Goal: Task Accomplishment & Management: Use online tool/utility

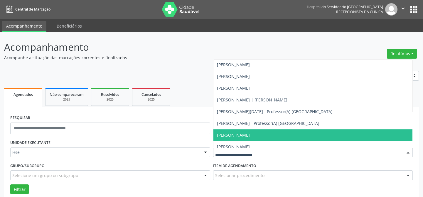
scroll to position [720, 0]
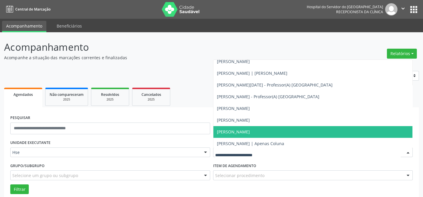
click at [232, 131] on span "[PERSON_NAME]" at bounding box center [233, 132] width 33 height 6
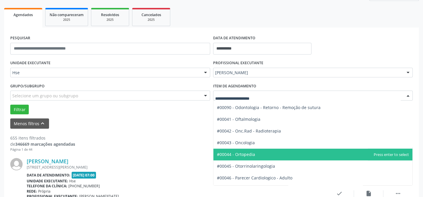
scroll to position [801, 0]
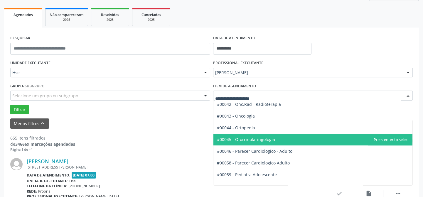
click at [248, 139] on span "#00045 - Otorrinolaringologia" at bounding box center [246, 140] width 58 height 6
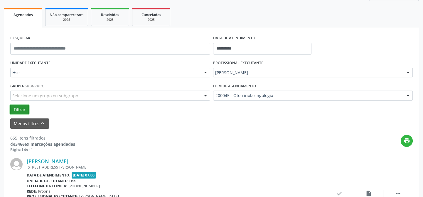
click at [21, 109] on button "Filtrar" at bounding box center [19, 110] width 18 height 10
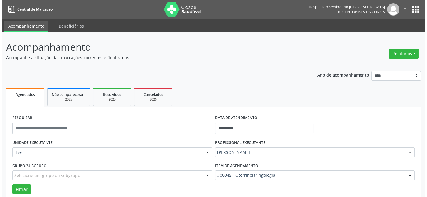
scroll to position [160, 0]
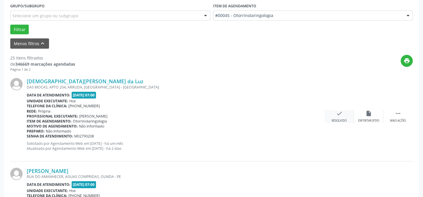
click at [338, 114] on icon "check" at bounding box center [339, 113] width 6 height 6
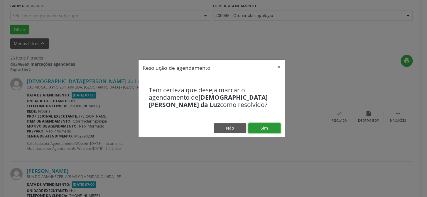
click at [264, 129] on button "Sim" at bounding box center [264, 128] width 32 height 10
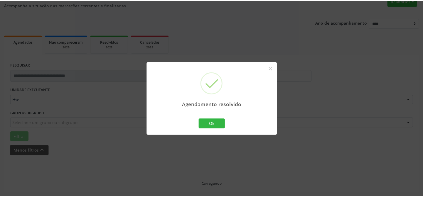
scroll to position [53, 0]
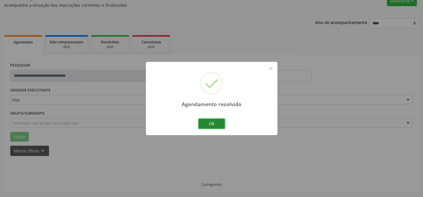
click at [212, 123] on button "Ok" at bounding box center [211, 124] width 26 height 10
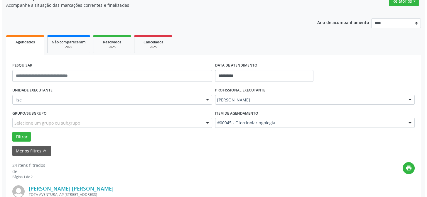
scroll to position [132, 0]
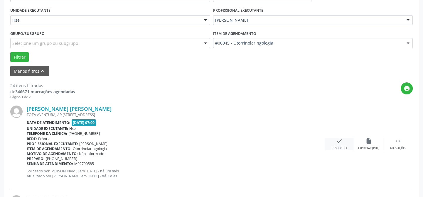
click at [339, 141] on icon "check" at bounding box center [339, 141] width 6 height 6
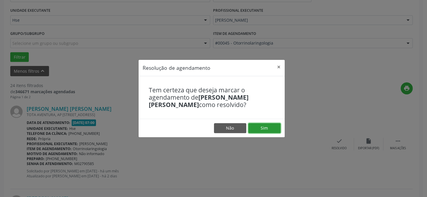
click at [265, 127] on button "Sim" at bounding box center [264, 128] width 32 height 10
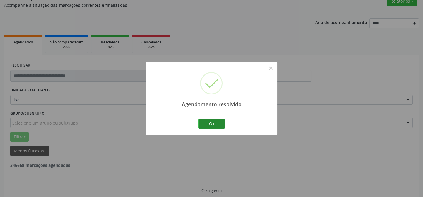
scroll to position [59, 0]
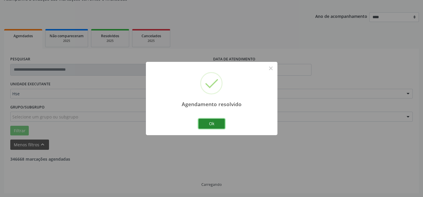
click at [210, 122] on button "Ok" at bounding box center [211, 124] width 26 height 10
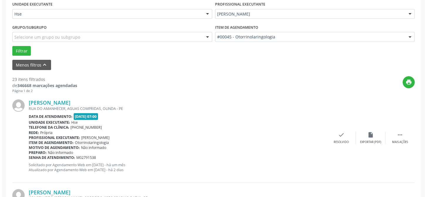
scroll to position [165, 0]
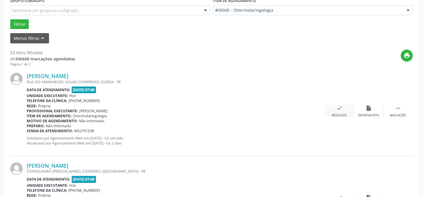
click at [339, 109] on icon "check" at bounding box center [339, 108] width 6 height 6
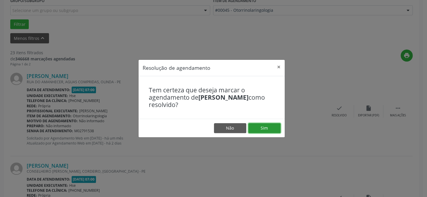
click at [263, 126] on button "Sim" at bounding box center [264, 128] width 32 height 10
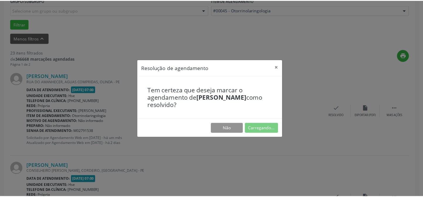
scroll to position [53, 0]
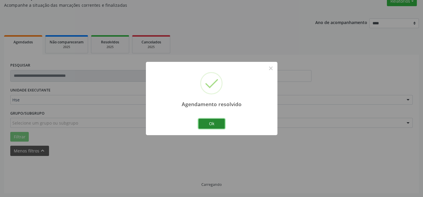
click at [212, 123] on button "Ok" at bounding box center [211, 124] width 26 height 10
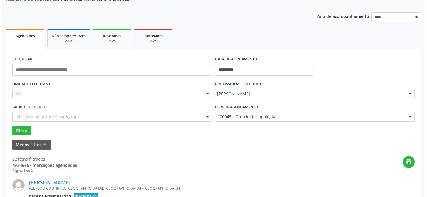
scroll to position [139, 0]
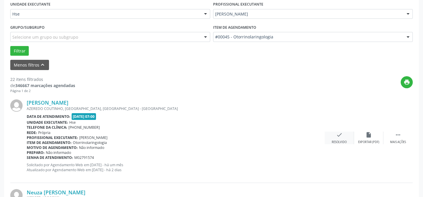
click at [336, 133] on icon "check" at bounding box center [339, 135] width 6 height 6
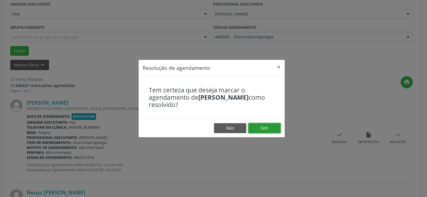
click at [263, 128] on button "Sim" at bounding box center [264, 128] width 32 height 10
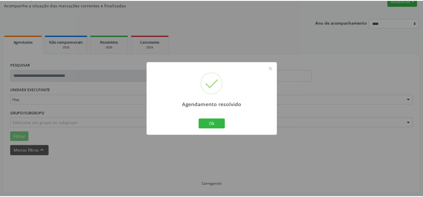
scroll to position [53, 0]
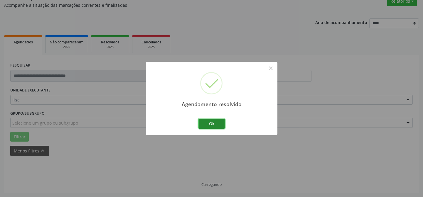
click at [212, 123] on button "Ok" at bounding box center [211, 124] width 26 height 10
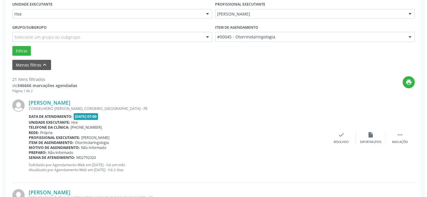
scroll to position [165, 0]
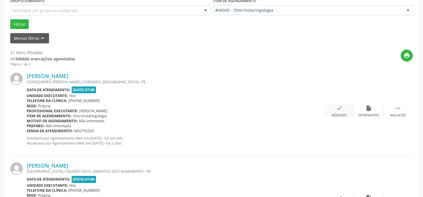
click at [338, 108] on icon "check" at bounding box center [339, 108] width 6 height 6
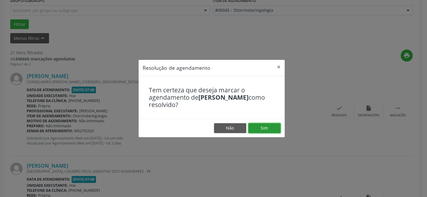
click at [263, 127] on button "Sim" at bounding box center [264, 128] width 32 height 10
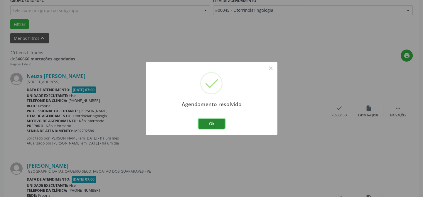
click at [209, 122] on button "Ok" at bounding box center [211, 124] width 26 height 10
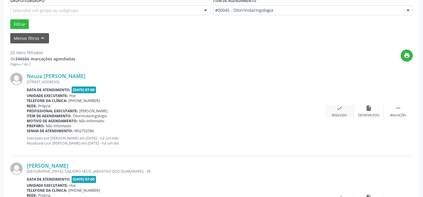
click at [338, 106] on icon "check" at bounding box center [339, 108] width 6 height 6
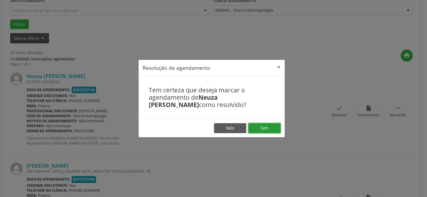
drag, startPoint x: 263, startPoint y: 126, endPoint x: 265, endPoint y: 110, distance: 15.6
click at [264, 126] on button "Sim" at bounding box center [264, 128] width 32 height 10
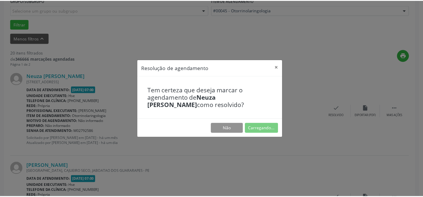
scroll to position [53, 0]
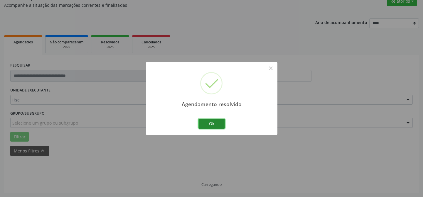
click at [211, 124] on button "Ok" at bounding box center [211, 124] width 26 height 10
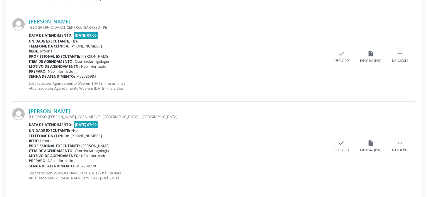
scroll to position [426, 0]
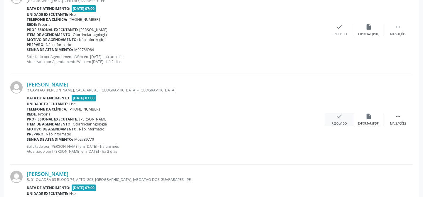
click at [338, 117] on icon "check" at bounding box center [339, 116] width 6 height 6
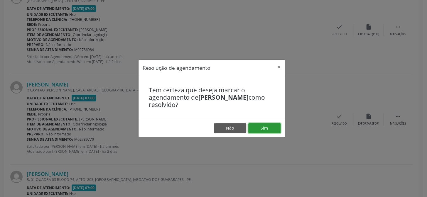
click at [262, 126] on button "Sim" at bounding box center [264, 128] width 32 height 10
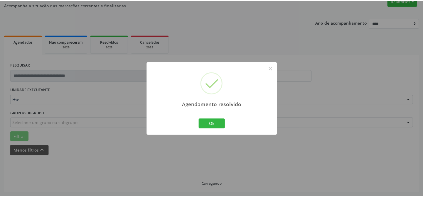
scroll to position [53, 0]
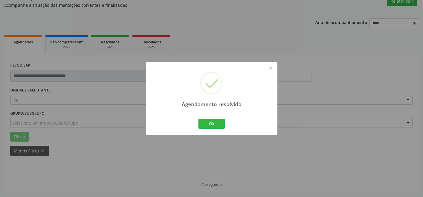
click at [261, 129] on div "Agendamento resolvido × Ok Cancel" at bounding box center [212, 98] width 132 height 73
click at [211, 125] on button "Ok" at bounding box center [211, 124] width 26 height 10
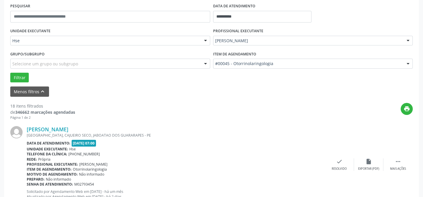
scroll to position [165, 0]
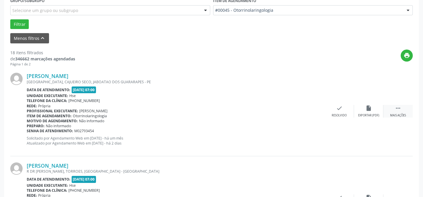
click at [396, 107] on icon "" at bounding box center [398, 108] width 6 height 6
click at [370, 107] on icon "alarm_off" at bounding box center [368, 108] width 6 height 6
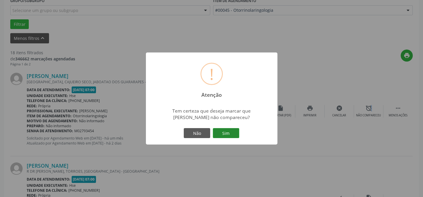
click at [226, 132] on button "Sim" at bounding box center [226, 133] width 26 height 10
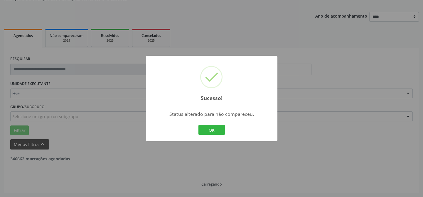
scroll to position [59, 0]
click at [212, 128] on button "OK" at bounding box center [211, 130] width 26 height 10
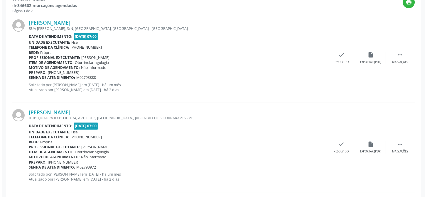
scroll to position [192, 0]
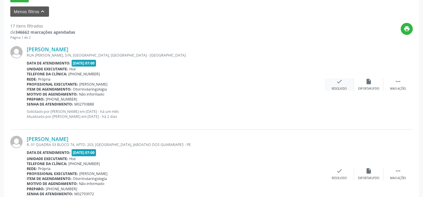
click at [341, 80] on icon "check" at bounding box center [339, 81] width 6 height 6
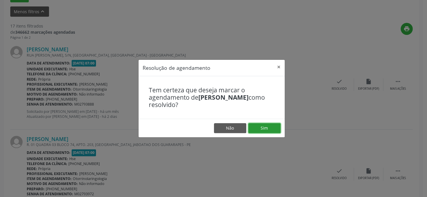
click at [264, 127] on button "Sim" at bounding box center [264, 128] width 32 height 10
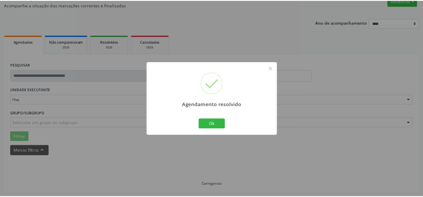
scroll to position [53, 0]
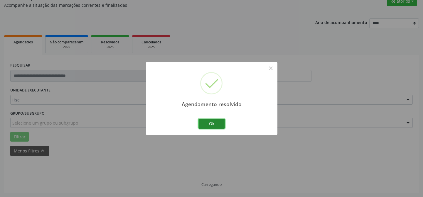
click at [211, 123] on button "Ok" at bounding box center [211, 124] width 26 height 10
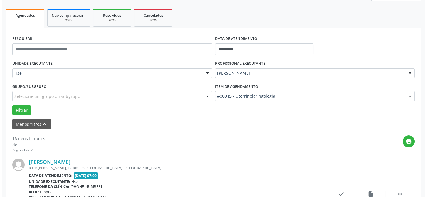
scroll to position [132, 0]
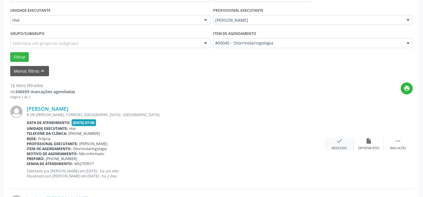
click at [338, 141] on icon "check" at bounding box center [339, 141] width 6 height 6
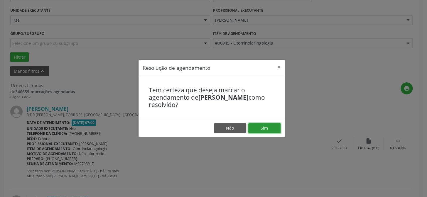
click at [262, 127] on button "Sim" at bounding box center [264, 128] width 32 height 10
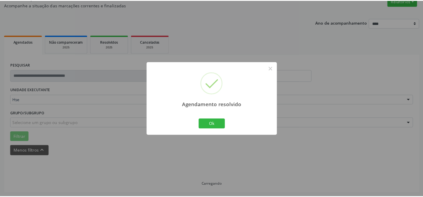
scroll to position [53, 0]
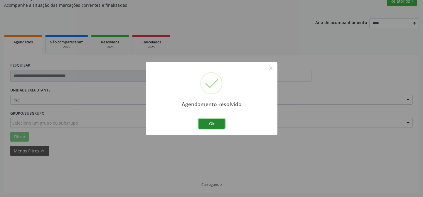
click at [212, 123] on button "Ok" at bounding box center [211, 124] width 26 height 10
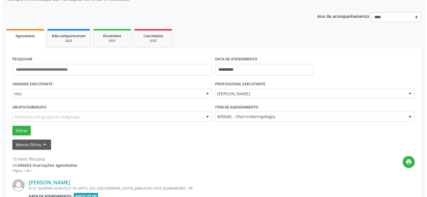
scroll to position [112, 0]
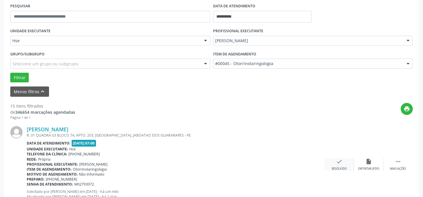
click at [337, 161] on icon "check" at bounding box center [339, 162] width 6 height 6
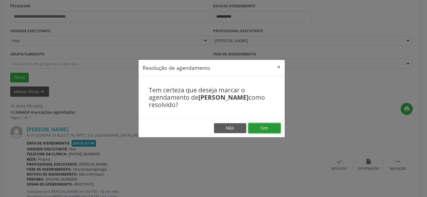
click at [263, 129] on button "Sim" at bounding box center [264, 128] width 32 height 10
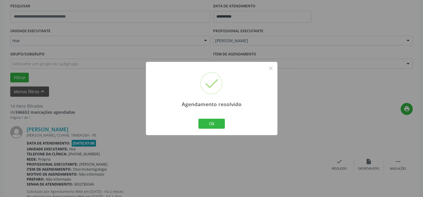
scroll to position [85, 0]
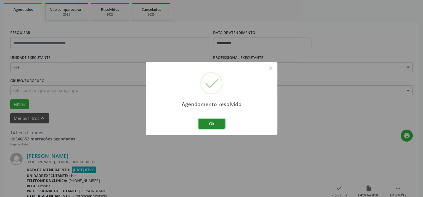
click at [211, 123] on button "Ok" at bounding box center [211, 124] width 26 height 10
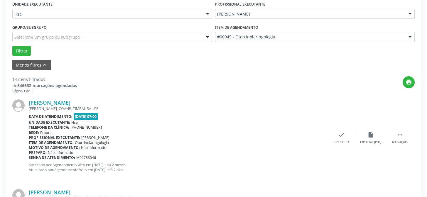
scroll to position [165, 0]
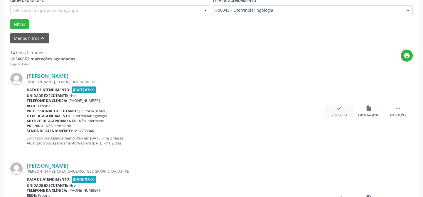
click at [339, 108] on icon "check" at bounding box center [339, 108] width 6 height 6
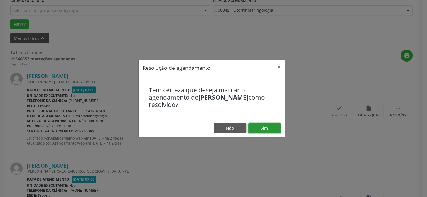
click at [263, 128] on button "Sim" at bounding box center [264, 128] width 32 height 10
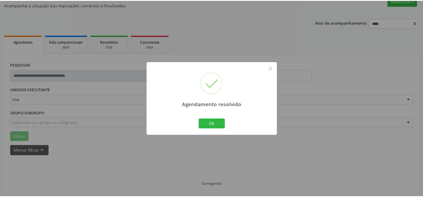
scroll to position [53, 0]
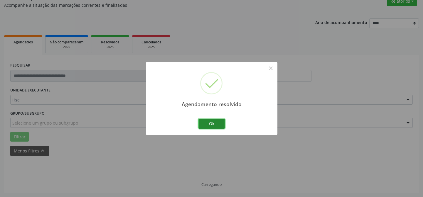
click at [213, 122] on button "Ok" at bounding box center [211, 124] width 26 height 10
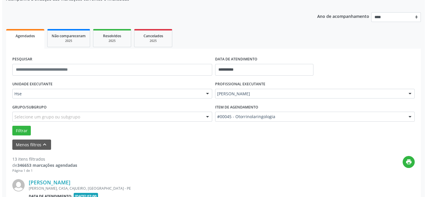
scroll to position [165, 0]
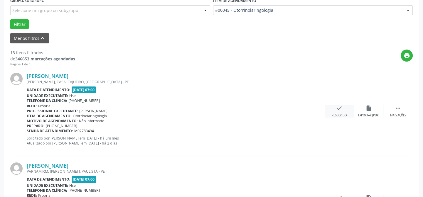
click at [339, 108] on icon "check" at bounding box center [339, 108] width 6 height 6
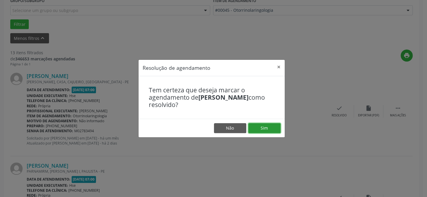
click at [264, 127] on button "Sim" at bounding box center [264, 128] width 32 height 10
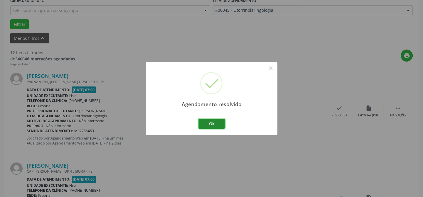
click at [211, 123] on button "Ok" at bounding box center [211, 124] width 26 height 10
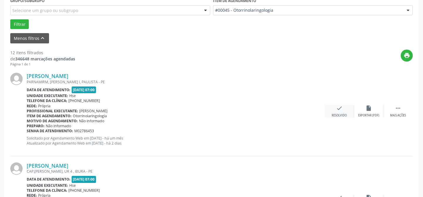
click at [338, 107] on icon "check" at bounding box center [339, 108] width 6 height 6
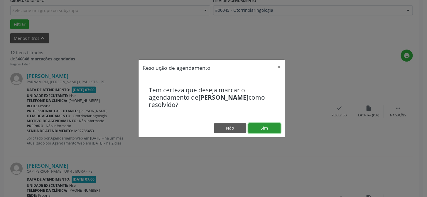
click at [264, 127] on button "Sim" at bounding box center [264, 128] width 32 height 10
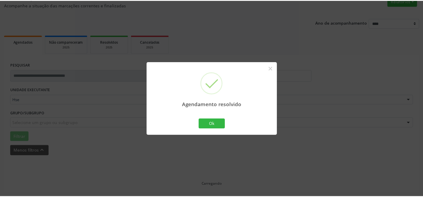
scroll to position [53, 0]
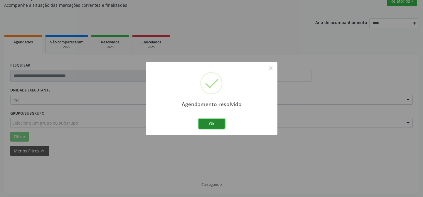
click at [210, 121] on button "Ok" at bounding box center [211, 124] width 26 height 10
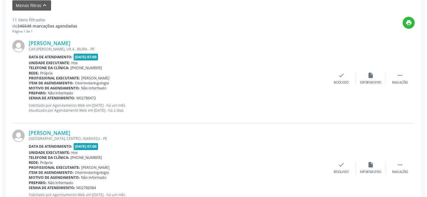
scroll to position [171, 0]
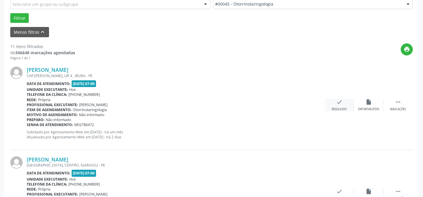
click at [339, 100] on icon "check" at bounding box center [339, 102] width 6 height 6
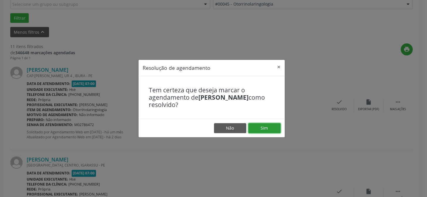
click at [264, 129] on button "Sim" at bounding box center [264, 128] width 32 height 10
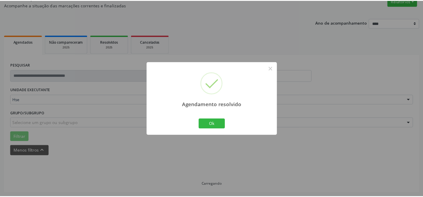
scroll to position [53, 0]
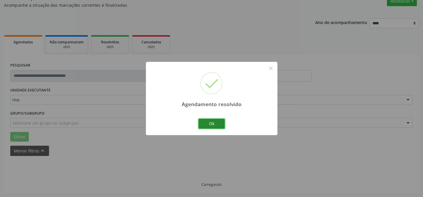
click at [210, 123] on button "Ok" at bounding box center [211, 124] width 26 height 10
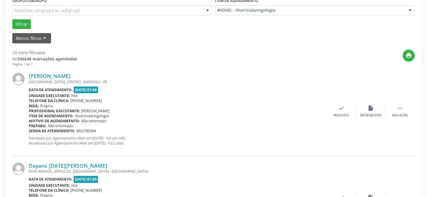
scroll to position [192, 0]
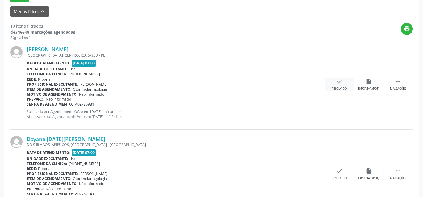
click at [338, 82] on icon "check" at bounding box center [339, 81] width 6 height 6
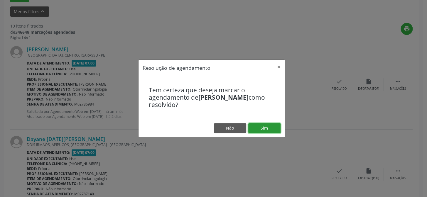
click at [263, 127] on button "Sim" at bounding box center [264, 128] width 32 height 10
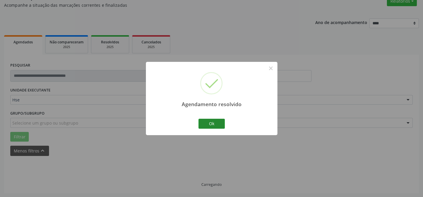
scroll to position [59, 0]
click at [210, 123] on button "Ok" at bounding box center [211, 124] width 26 height 10
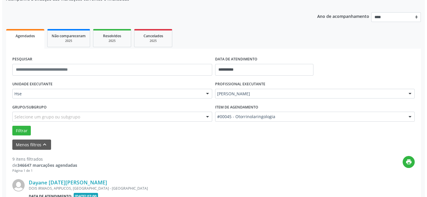
scroll to position [192, 0]
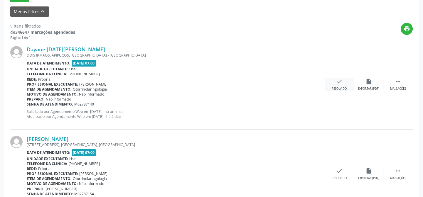
click at [337, 80] on icon "check" at bounding box center [339, 81] width 6 height 6
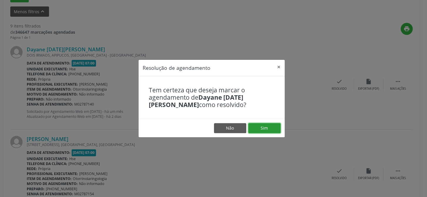
click at [262, 127] on button "Sim" at bounding box center [264, 128] width 32 height 10
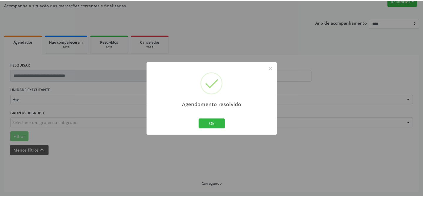
scroll to position [53, 0]
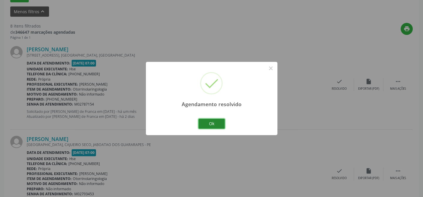
click at [210, 123] on button "Ok" at bounding box center [211, 124] width 26 height 10
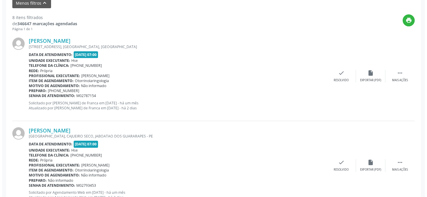
scroll to position [174, 0]
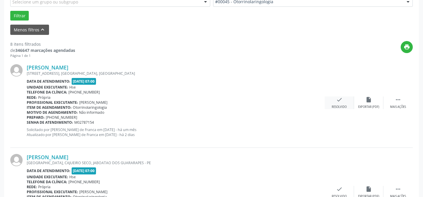
click at [339, 98] on icon "check" at bounding box center [339, 100] width 6 height 6
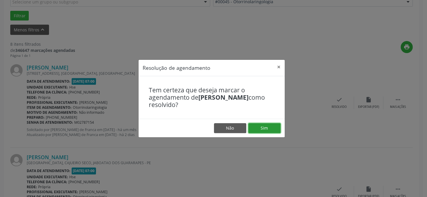
click at [264, 128] on button "Sim" at bounding box center [264, 128] width 32 height 10
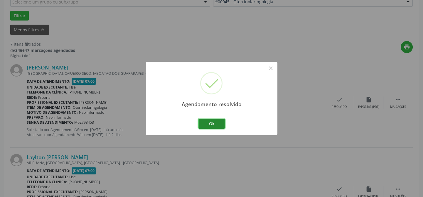
click at [211, 124] on button "Ok" at bounding box center [211, 124] width 26 height 10
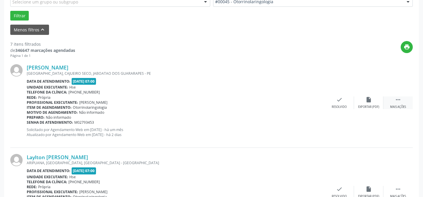
click at [398, 99] on icon "" at bounding box center [398, 100] width 6 height 6
click at [370, 97] on icon "alarm_off" at bounding box center [368, 100] width 6 height 6
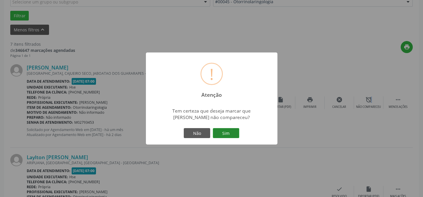
click at [227, 132] on button "Sim" at bounding box center [226, 133] width 26 height 10
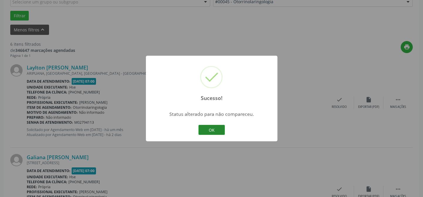
click at [213, 129] on button "OK" at bounding box center [211, 130] width 26 height 10
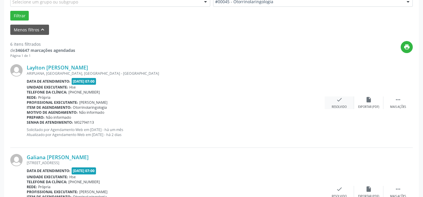
click at [338, 98] on icon "check" at bounding box center [339, 100] width 6 height 6
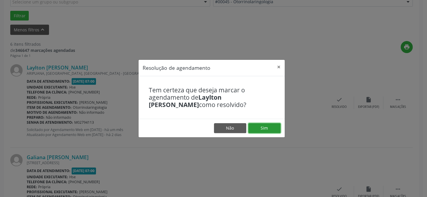
click at [265, 126] on button "Sim" at bounding box center [264, 128] width 32 height 10
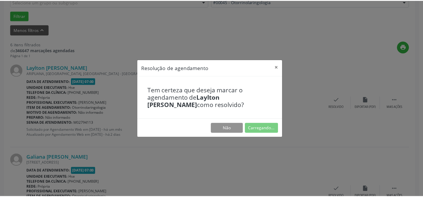
scroll to position [53, 0]
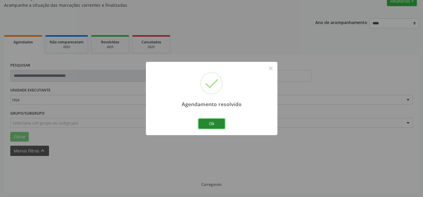
click at [211, 122] on button "Ok" at bounding box center [211, 124] width 26 height 10
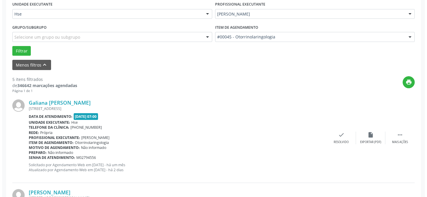
scroll to position [165, 0]
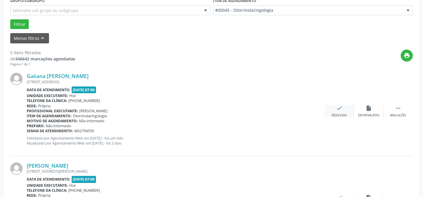
click at [339, 107] on icon "check" at bounding box center [339, 108] width 6 height 6
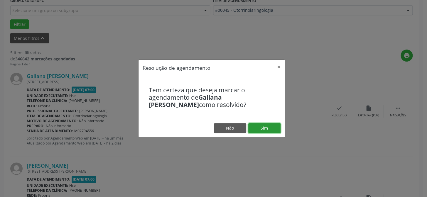
click at [264, 127] on button "Sim" at bounding box center [264, 128] width 32 height 10
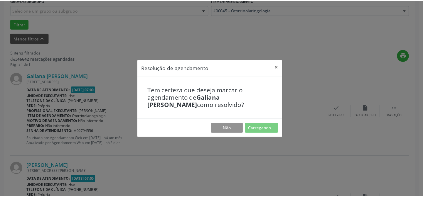
scroll to position [53, 0]
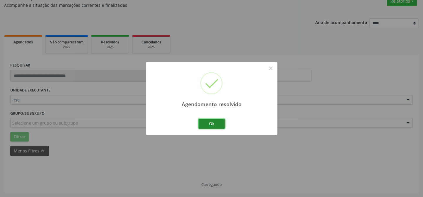
click at [211, 123] on button "Ok" at bounding box center [211, 124] width 26 height 10
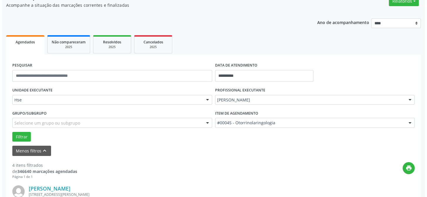
scroll to position [159, 0]
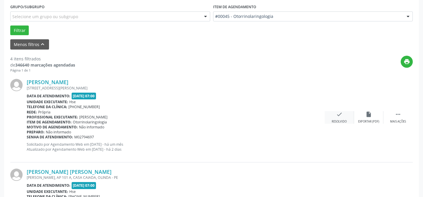
click at [338, 114] on icon "check" at bounding box center [339, 114] width 6 height 6
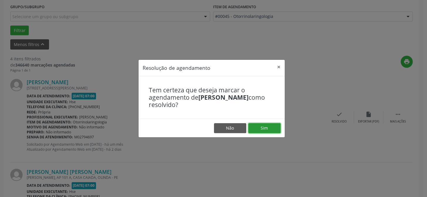
click at [264, 126] on button "Sim" at bounding box center [264, 128] width 32 height 10
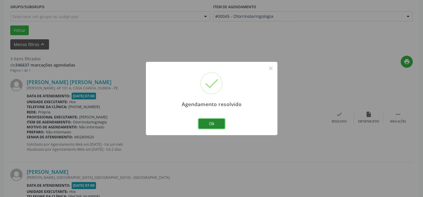
click at [209, 125] on button "Ok" at bounding box center [211, 124] width 26 height 10
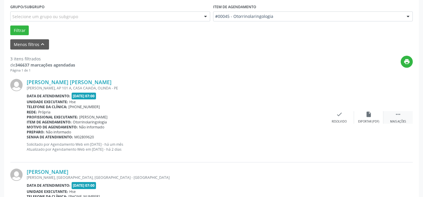
click at [397, 114] on icon "" at bounding box center [398, 114] width 6 height 6
click at [368, 114] on icon "alarm_off" at bounding box center [368, 114] width 6 height 6
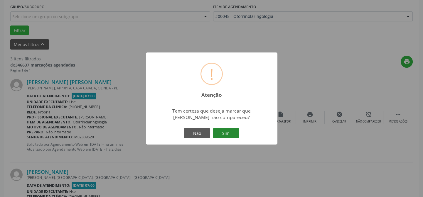
click at [225, 133] on button "Sim" at bounding box center [226, 133] width 26 height 10
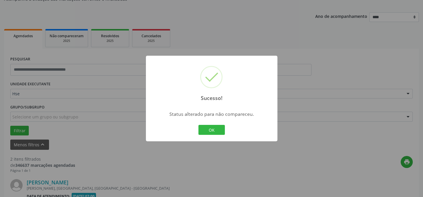
scroll to position [213, 0]
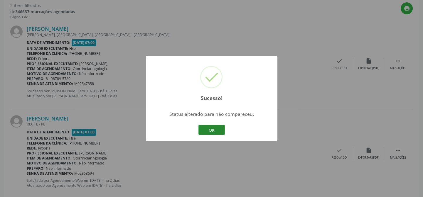
click at [211, 127] on button "OK" at bounding box center [211, 130] width 26 height 10
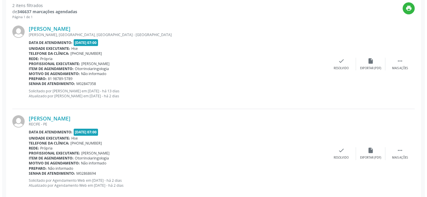
scroll to position [159, 0]
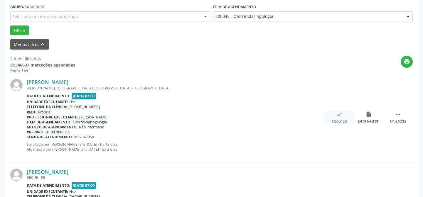
click at [338, 114] on icon "check" at bounding box center [339, 114] width 6 height 6
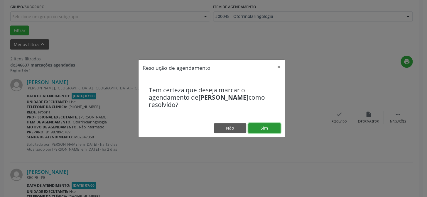
click at [262, 127] on button "Sim" at bounding box center [264, 128] width 32 height 10
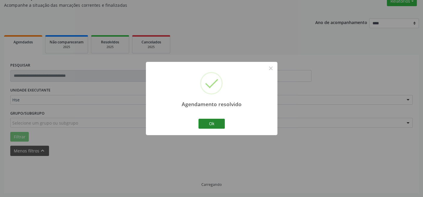
scroll to position [59, 0]
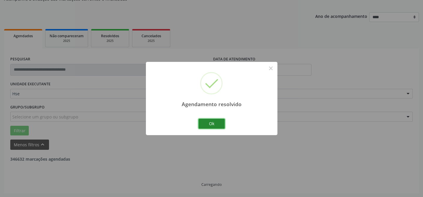
click at [210, 123] on button "Ok" at bounding box center [211, 124] width 26 height 10
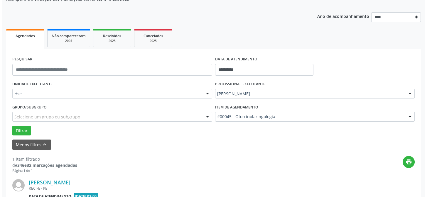
scroll to position [134, 0]
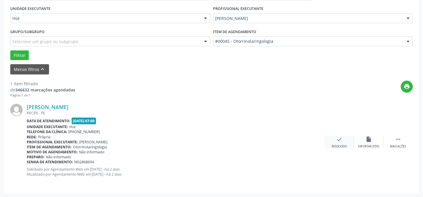
click at [339, 139] on icon "check" at bounding box center [339, 139] width 6 height 6
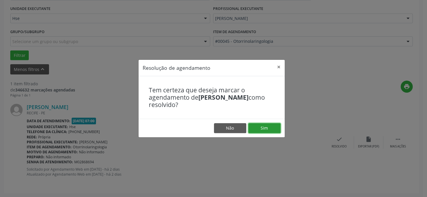
click at [262, 127] on button "Sim" at bounding box center [264, 128] width 32 height 10
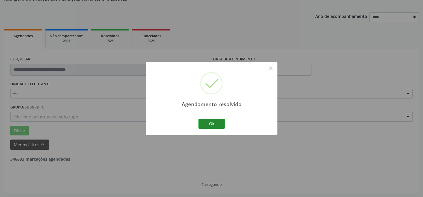
scroll to position [40, 0]
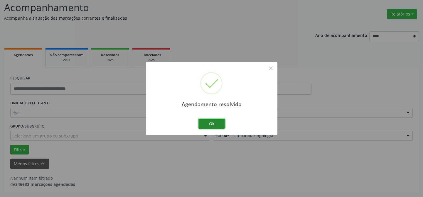
click at [210, 123] on button "Ok" at bounding box center [211, 124] width 26 height 10
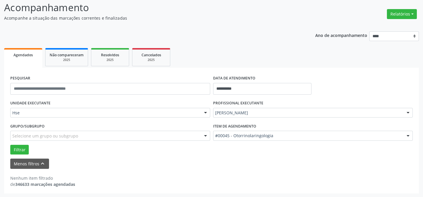
scroll to position [0, 0]
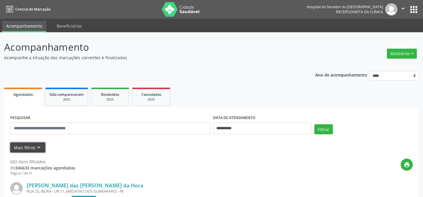
click at [30, 145] on button "Mais filtros keyboard_arrow_down" at bounding box center [27, 148] width 35 height 10
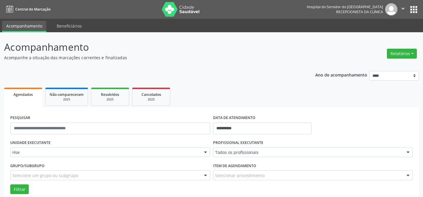
scroll to position [3, 0]
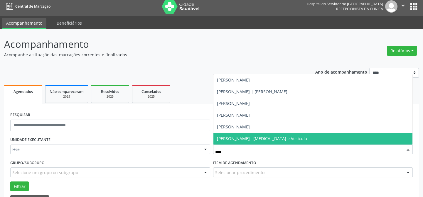
type input "*****"
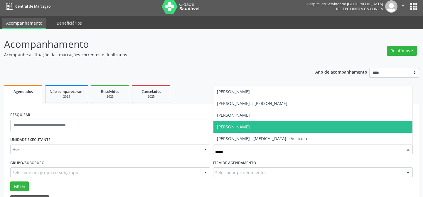
click at [250, 127] on span "[PERSON_NAME]" at bounding box center [233, 127] width 33 height 6
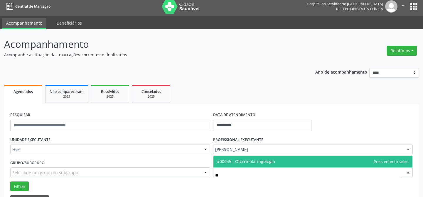
type input "***"
click at [240, 163] on span "#00045 - Otorrinolaringologia" at bounding box center [246, 162] width 58 height 6
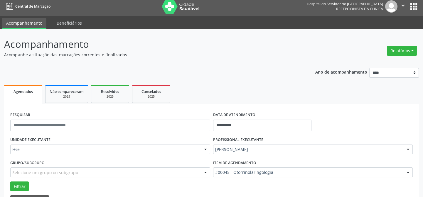
scroll to position [83, 0]
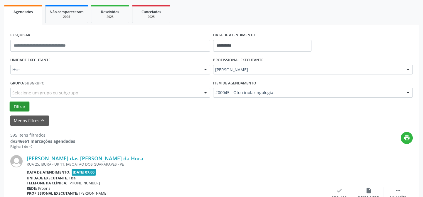
click at [18, 107] on button "Filtrar" at bounding box center [19, 107] width 18 height 10
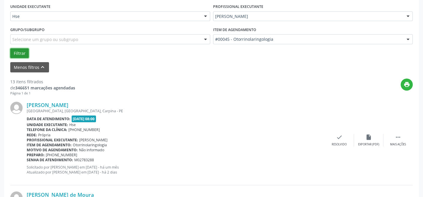
click at [16, 48] on button "Filtrar" at bounding box center [19, 53] width 18 height 10
click at [341, 141] on div "check Resolvido" at bounding box center [339, 140] width 29 height 13
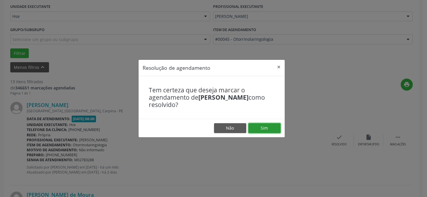
click at [257, 129] on button "Sim" at bounding box center [264, 128] width 32 height 10
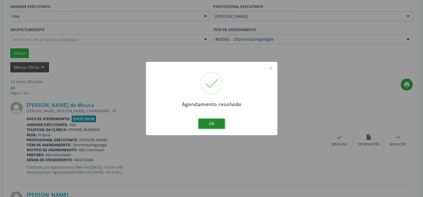
click at [213, 125] on button "Ok" at bounding box center [211, 124] width 26 height 10
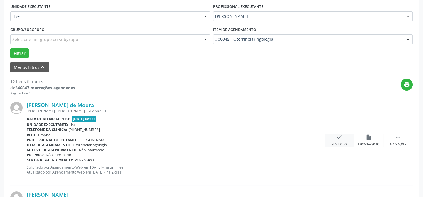
click at [342, 144] on div "Resolvido" at bounding box center [339, 145] width 15 height 4
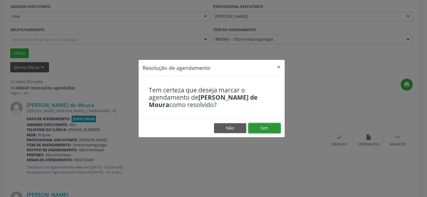
click at [262, 125] on button "Sim" at bounding box center [264, 128] width 32 height 10
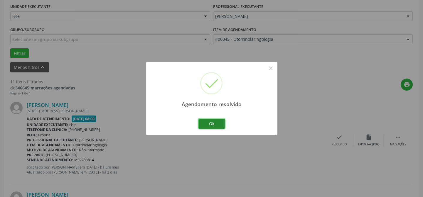
click at [214, 119] on button "Ok" at bounding box center [211, 124] width 26 height 10
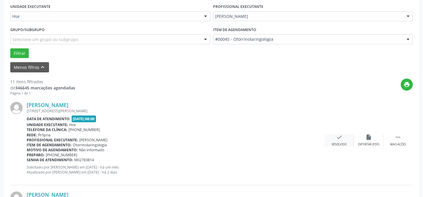
click at [338, 139] on icon "check" at bounding box center [339, 137] width 6 height 6
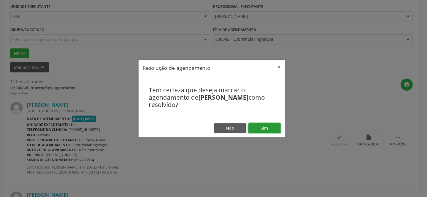
click at [276, 129] on button "Sim" at bounding box center [264, 128] width 32 height 10
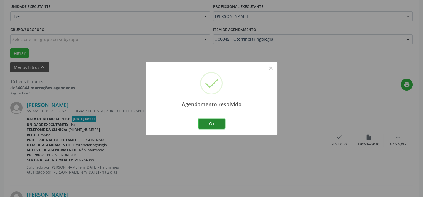
click at [220, 121] on button "Ok" at bounding box center [211, 124] width 26 height 10
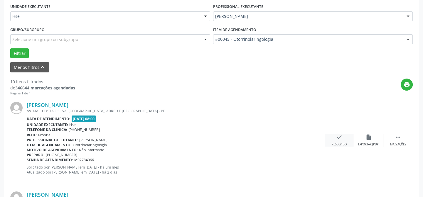
click at [339, 138] on icon "check" at bounding box center [339, 137] width 6 height 6
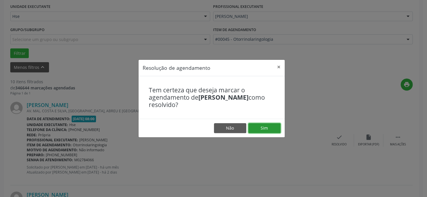
click at [278, 128] on button "Sim" at bounding box center [264, 128] width 32 height 10
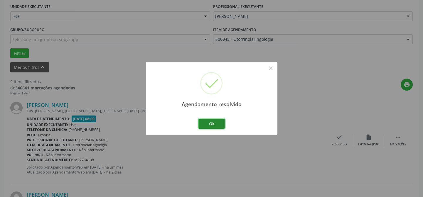
click at [220, 123] on button "Ok" at bounding box center [211, 124] width 26 height 10
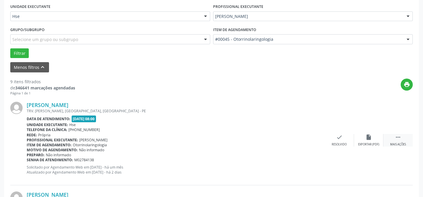
click at [396, 137] on icon "" at bounding box center [398, 137] width 6 height 6
click at [366, 137] on icon "alarm_off" at bounding box center [368, 137] width 6 height 6
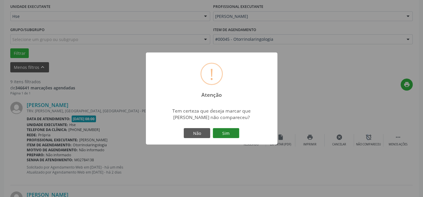
click at [224, 132] on button "Sim" at bounding box center [226, 133] width 26 height 10
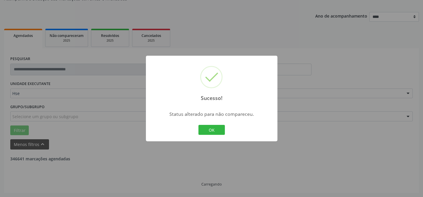
scroll to position [59, 0]
click at [205, 131] on button "OK" at bounding box center [211, 130] width 26 height 10
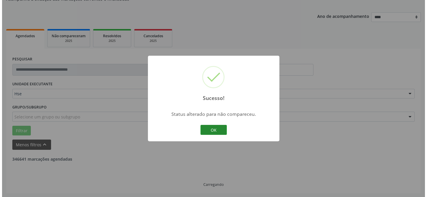
scroll to position [136, 0]
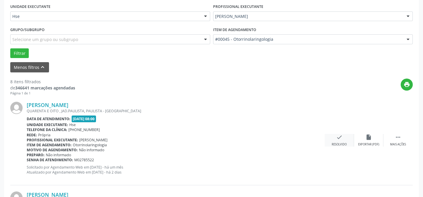
click at [338, 140] on icon "check" at bounding box center [339, 137] width 6 height 6
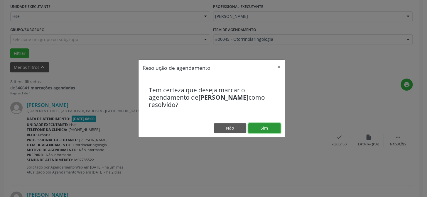
click at [269, 128] on button "Sim" at bounding box center [264, 128] width 32 height 10
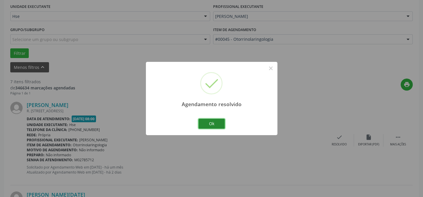
click at [210, 122] on button "Ok" at bounding box center [211, 124] width 26 height 10
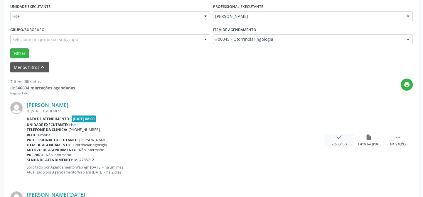
click at [338, 137] on icon "check" at bounding box center [339, 137] width 6 height 6
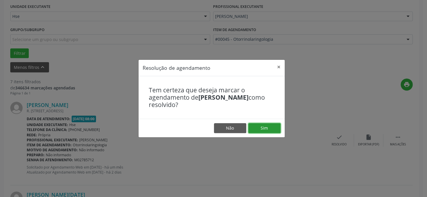
click at [259, 127] on button "Sim" at bounding box center [264, 128] width 32 height 10
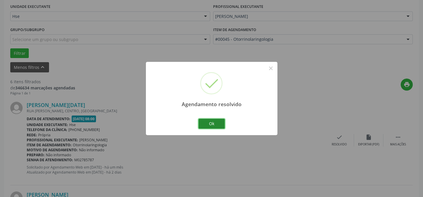
click at [214, 120] on button "Ok" at bounding box center [211, 124] width 26 height 10
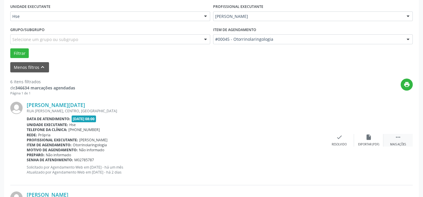
click at [394, 138] on div " Mais ações" at bounding box center [397, 140] width 29 height 13
click at [367, 138] on icon "alarm_off" at bounding box center [368, 137] width 6 height 6
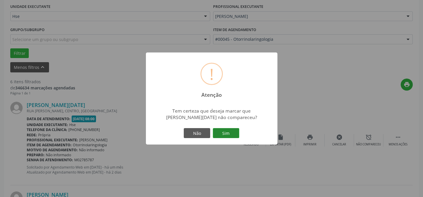
click at [239, 129] on button "Sim" at bounding box center [226, 133] width 26 height 10
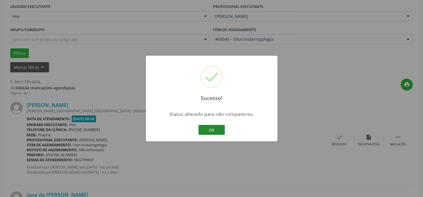
click at [217, 129] on button "OK" at bounding box center [211, 130] width 26 height 10
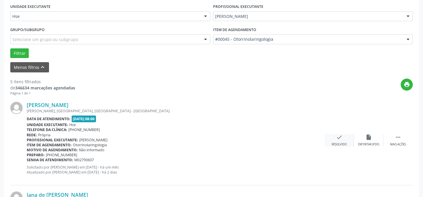
click at [334, 138] on div "check Resolvido" at bounding box center [339, 140] width 29 height 13
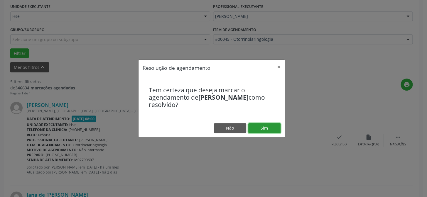
click at [267, 125] on button "Sim" at bounding box center [264, 128] width 32 height 10
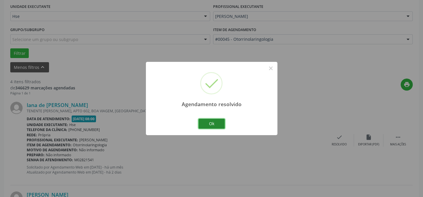
click at [209, 121] on button "Ok" at bounding box center [211, 124] width 26 height 10
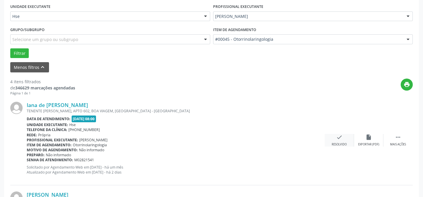
click at [336, 140] on div "check Resolvido" at bounding box center [339, 140] width 29 height 13
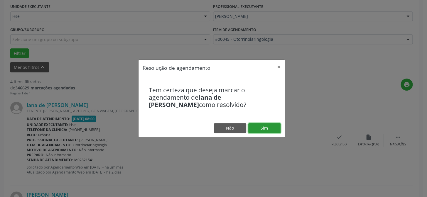
click at [272, 123] on button "Sim" at bounding box center [264, 128] width 32 height 10
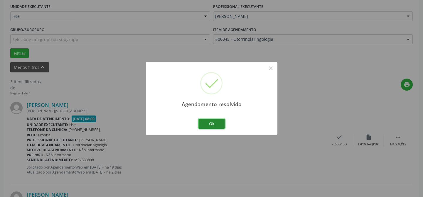
click at [219, 120] on button "Ok" at bounding box center [211, 124] width 26 height 10
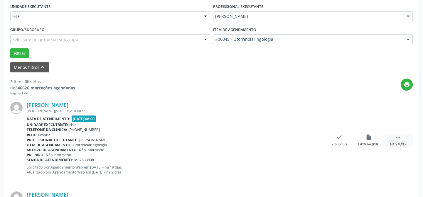
click at [405, 140] on div " Mais ações" at bounding box center [397, 140] width 29 height 13
click at [364, 143] on div "Não compareceu" at bounding box center [368, 145] width 25 height 4
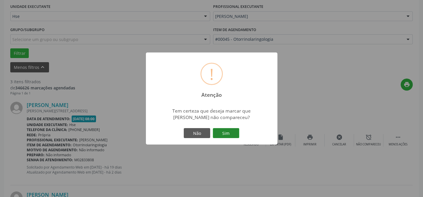
click at [224, 132] on button "Sim" at bounding box center [226, 133] width 26 height 10
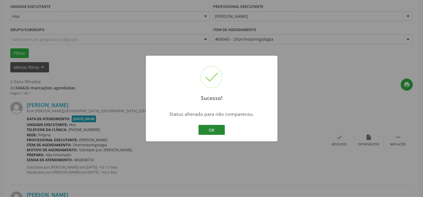
click at [220, 129] on button "OK" at bounding box center [211, 130] width 26 height 10
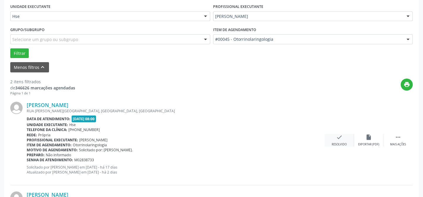
click at [346, 137] on div "check Resolvido" at bounding box center [339, 140] width 29 height 13
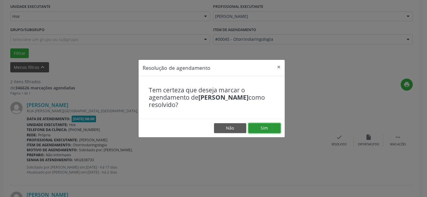
click at [269, 126] on button "Sim" at bounding box center [264, 128] width 32 height 10
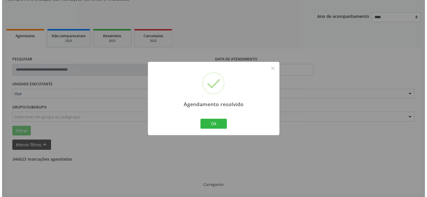
scroll to position [134, 0]
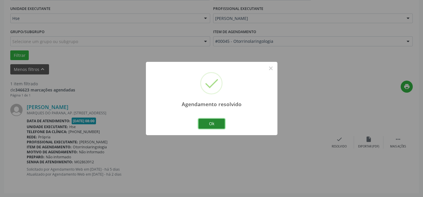
click at [213, 121] on button "Ok" at bounding box center [211, 124] width 26 height 10
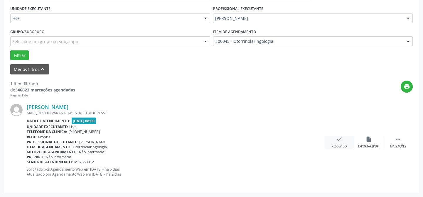
click at [341, 144] on div "check Resolvido" at bounding box center [339, 142] width 29 height 13
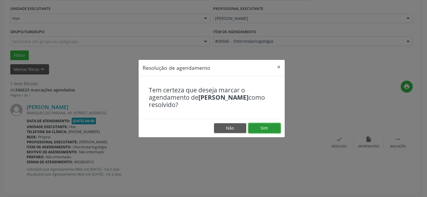
click at [269, 128] on button "Sim" at bounding box center [264, 128] width 32 height 10
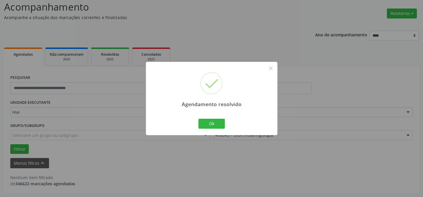
scroll to position [40, 0]
drag, startPoint x: 206, startPoint y: 120, endPoint x: 208, endPoint y: 109, distance: 11.9
click at [207, 120] on button "Ok" at bounding box center [211, 124] width 26 height 10
